Goal: Communication & Community: Answer question/provide support

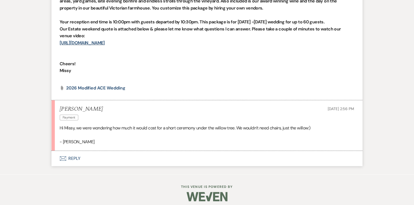
scroll to position [380, 0]
click at [74, 157] on button "Envelope Reply" at bounding box center [207, 158] width 310 height 15
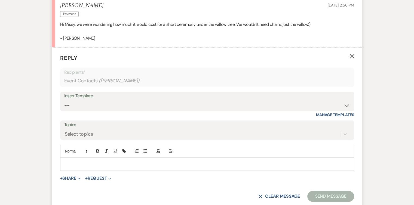
scroll to position [485, 0]
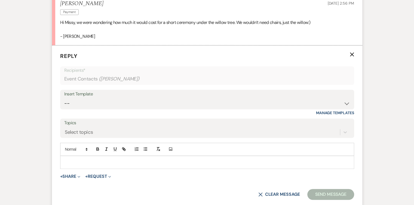
click at [90, 158] on div at bounding box center [206, 162] width 293 height 13
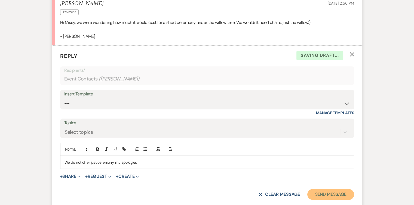
click at [331, 193] on button "Send Message" at bounding box center [330, 194] width 46 height 11
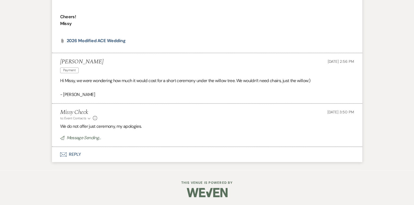
scroll to position [415, 0]
